Goal: Task Accomplishment & Management: Use online tool/utility

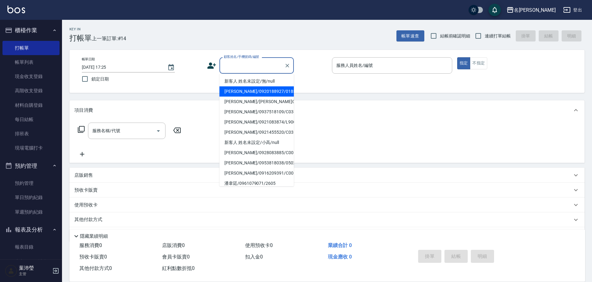
click at [251, 78] on li "新客人 姓名未設定/無/null" at bounding box center [257, 81] width 74 height 10
type input "新客人 姓名未設定/無/null"
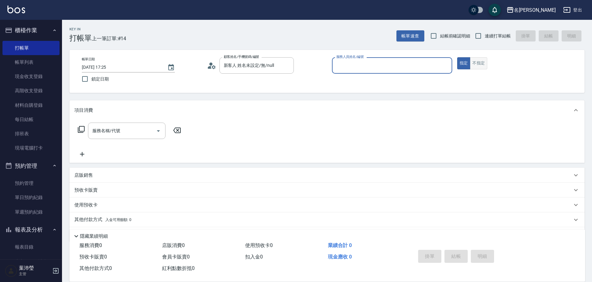
click at [484, 65] on button "不指定" at bounding box center [478, 63] width 17 height 12
click at [417, 66] on input "服務人員姓名/編號" at bounding box center [392, 65] width 115 height 11
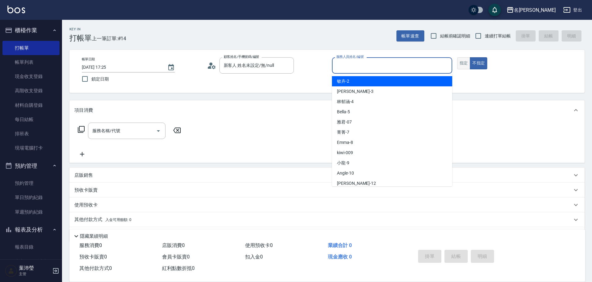
click at [460, 67] on button "指定" at bounding box center [463, 63] width 13 height 12
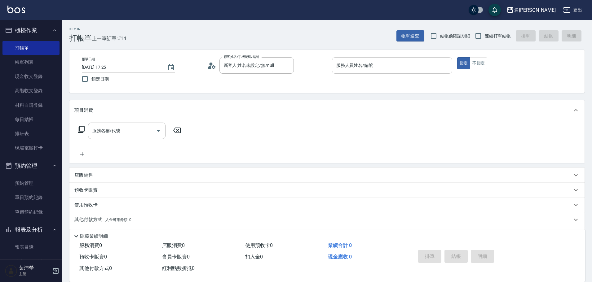
click at [423, 72] on div "服務人員姓名/編號" at bounding box center [392, 65] width 120 height 16
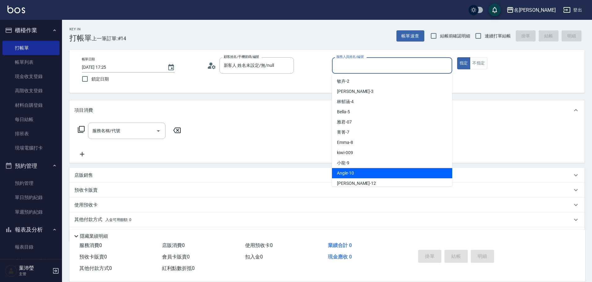
drag, startPoint x: 385, startPoint y: 172, endPoint x: 377, endPoint y: 174, distance: 8.8
click at [384, 173] on div "Angle -10" at bounding box center [392, 173] width 120 height 10
type input "Angle-10"
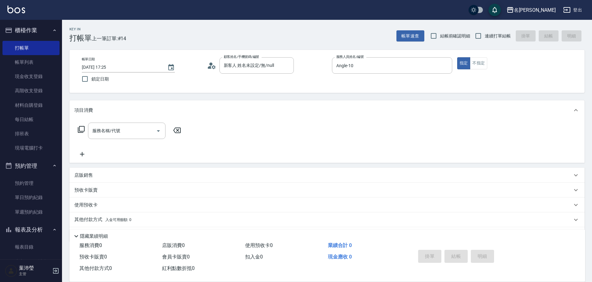
click at [82, 131] on icon at bounding box center [81, 129] width 7 height 7
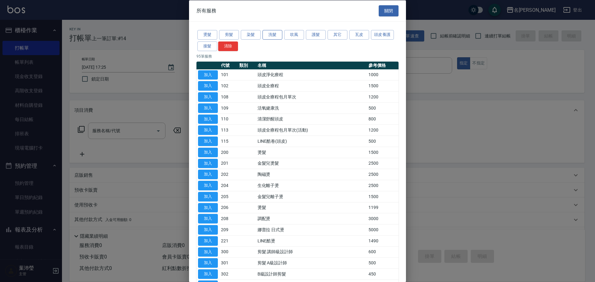
click at [266, 34] on button "洗髮" at bounding box center [273, 35] width 20 height 10
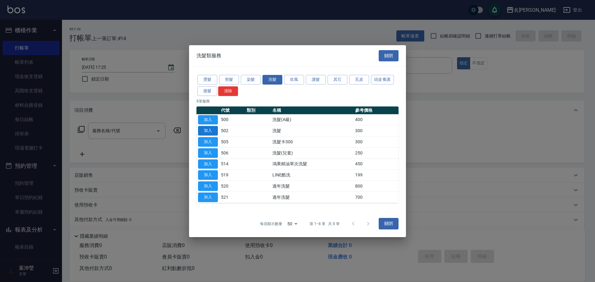
click at [201, 131] on button "加入" at bounding box center [208, 131] width 20 height 10
type input "洗髮(502)"
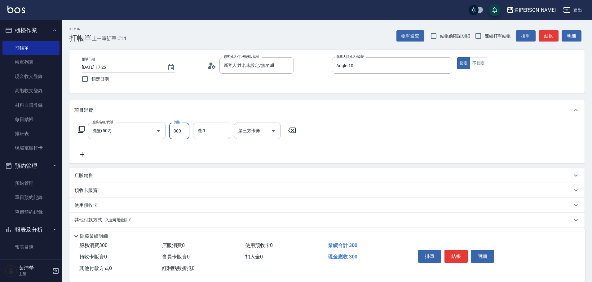
drag, startPoint x: 183, startPoint y: 131, endPoint x: 206, endPoint y: 126, distance: 23.5
click at [183, 131] on input "300" at bounding box center [179, 131] width 20 height 17
type input "250"
type input "語爭-20"
click at [455, 253] on button "結帳" at bounding box center [456, 256] width 23 height 13
